Goal: Task Accomplishment & Management: Manage account settings

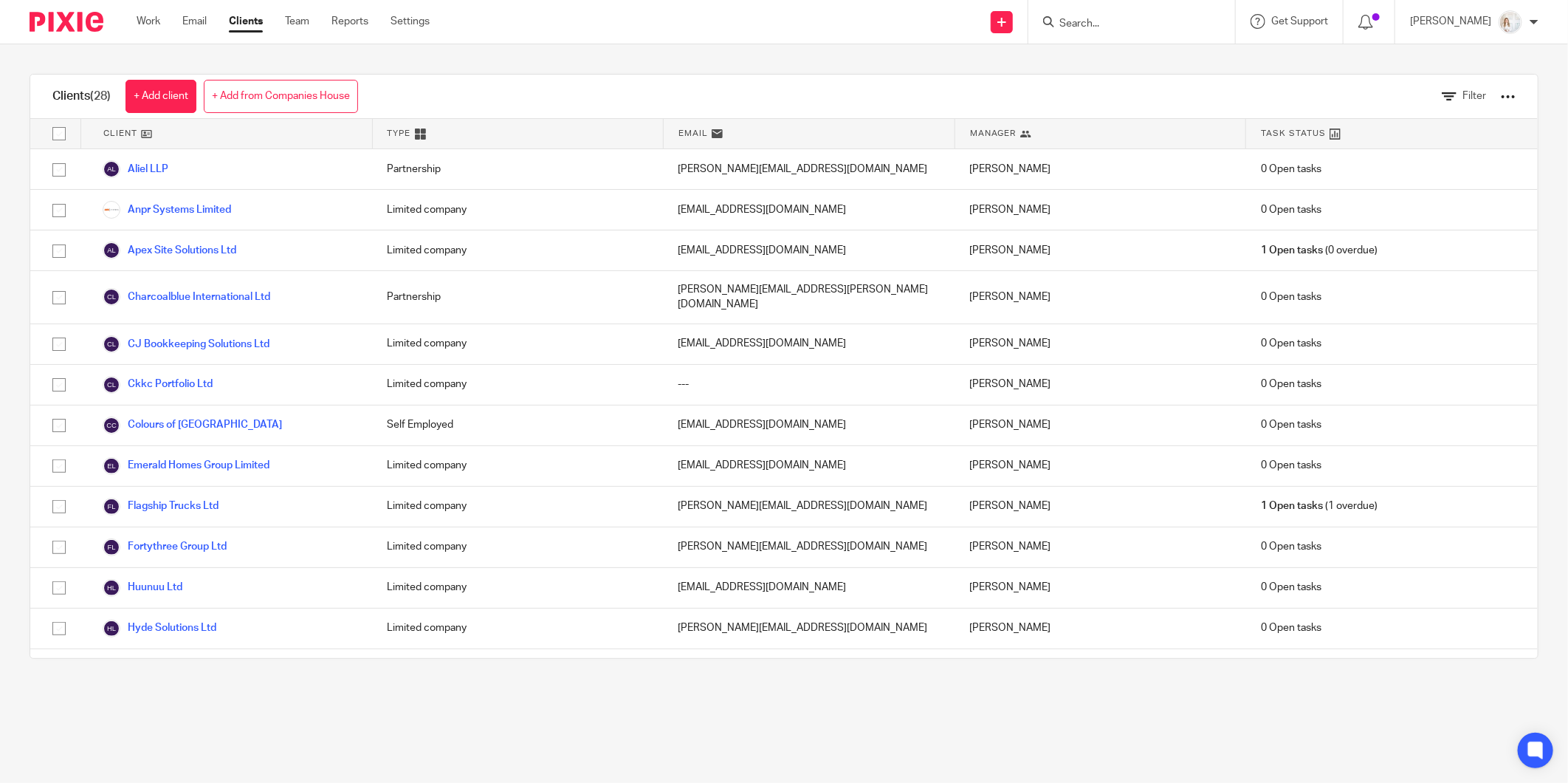
click at [151, 32] on div "Work Email Clients Team Reports Settings Work Email Clients Team Reports Settin…" at bounding box center [287, 22] width 330 height 44
drag, startPoint x: 160, startPoint y: 12, endPoint x: 173, endPoint y: 2, distance: 16.4
click at [160, 12] on div "Work Email Clients Team Reports Settings Work Email Clients Team Reports Settin…" at bounding box center [287, 22] width 330 height 44
click at [160, 20] on link "Work" at bounding box center [148, 21] width 24 height 15
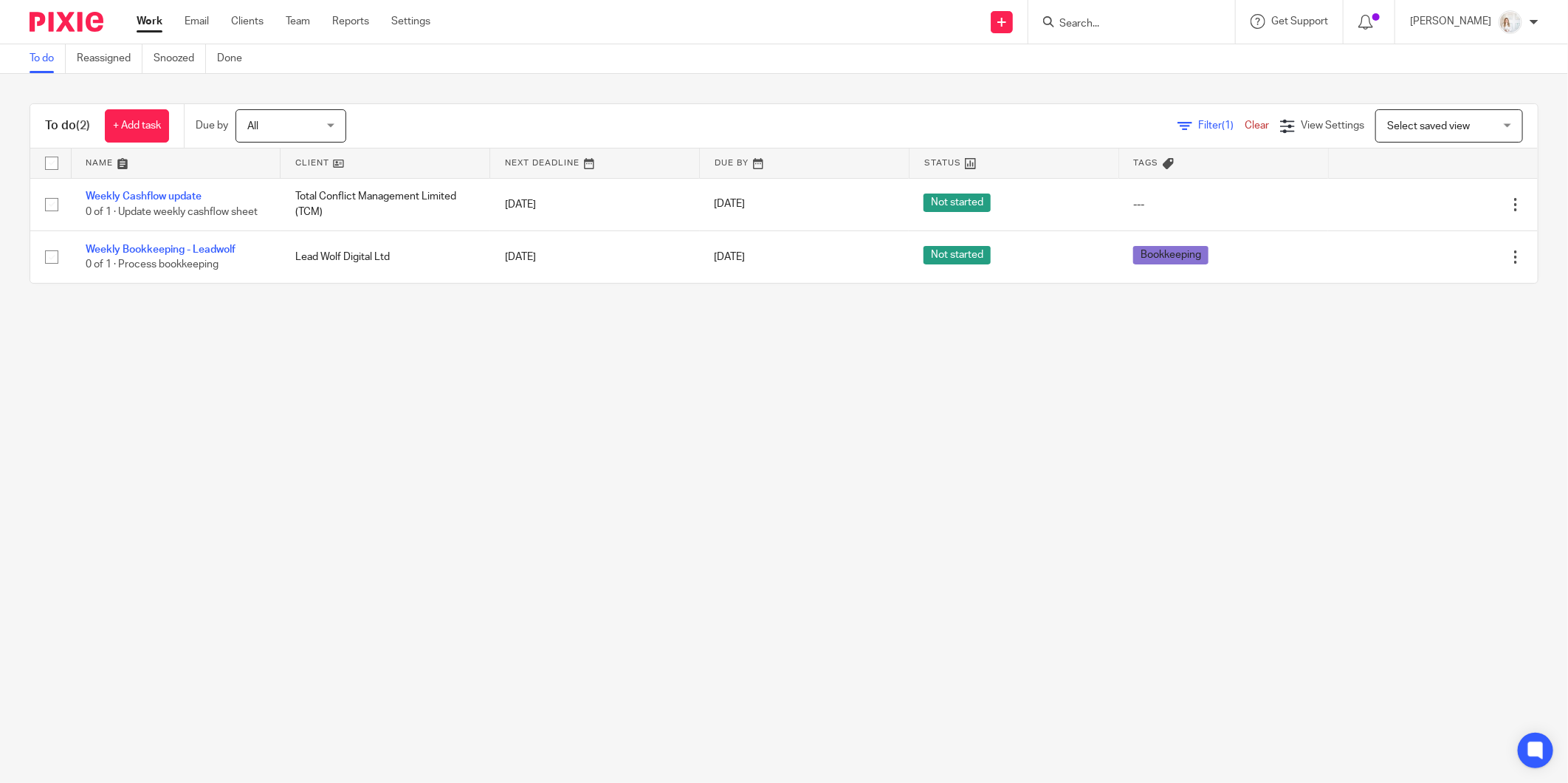
click at [50, 161] on input "checkbox" at bounding box center [51, 163] width 28 height 28
checkbox input "true"
click at [267, 134] on span "Status" at bounding box center [254, 125] width 78 height 31
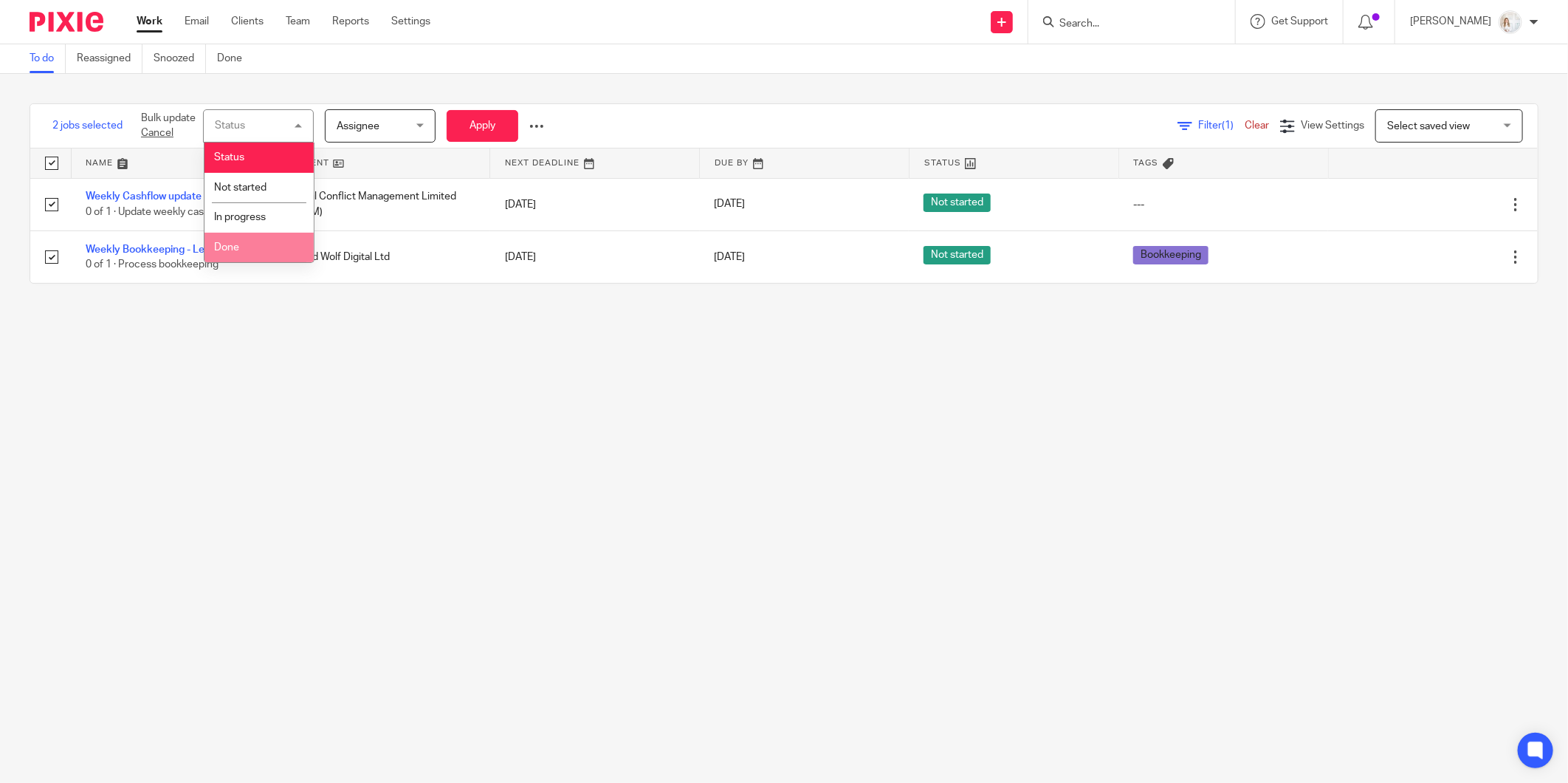
click at [278, 241] on li "Done" at bounding box center [259, 247] width 109 height 30
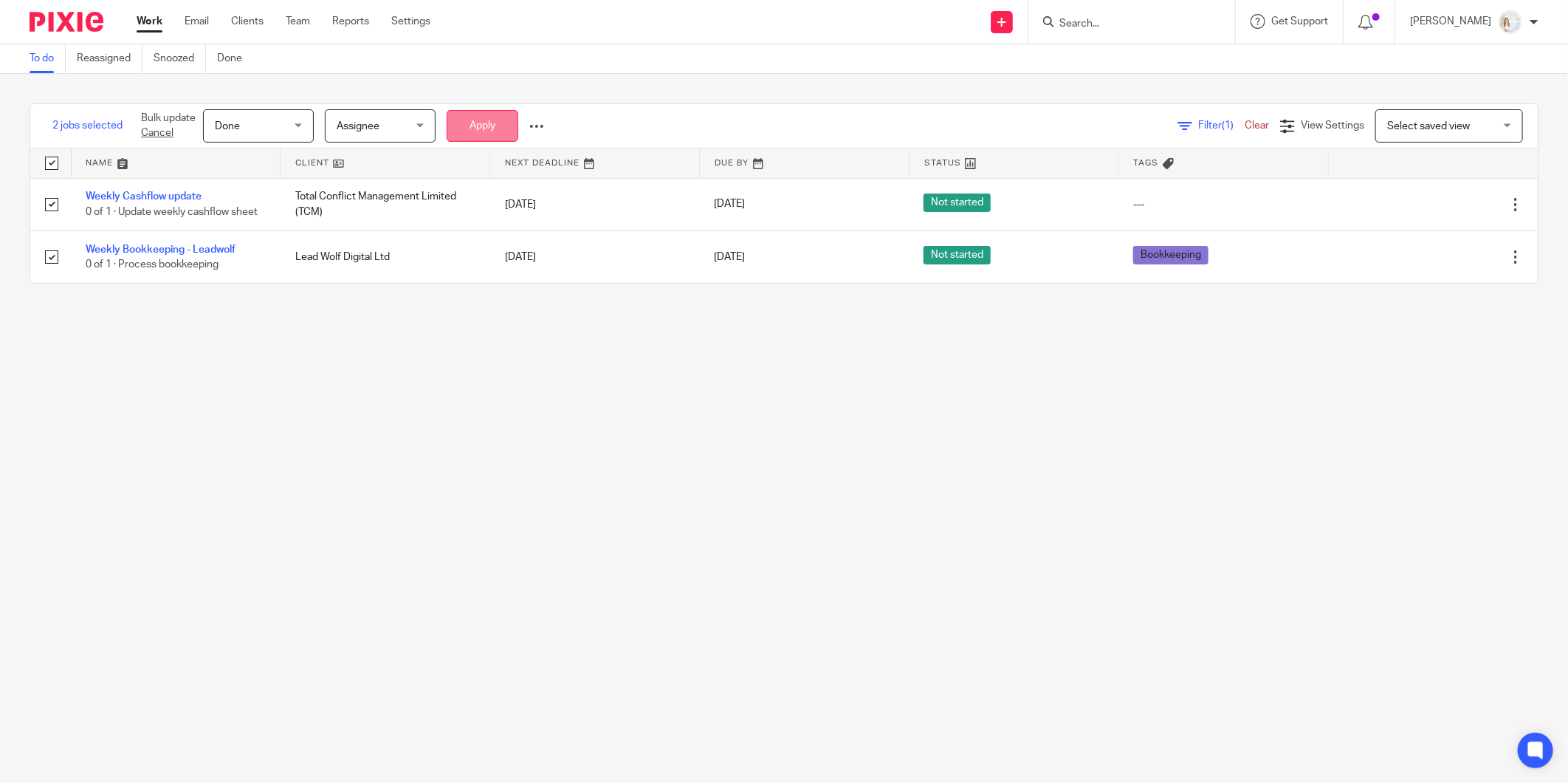
click at [464, 139] on button "Apply" at bounding box center [482, 125] width 71 height 32
